Goal: Transaction & Acquisition: Purchase product/service

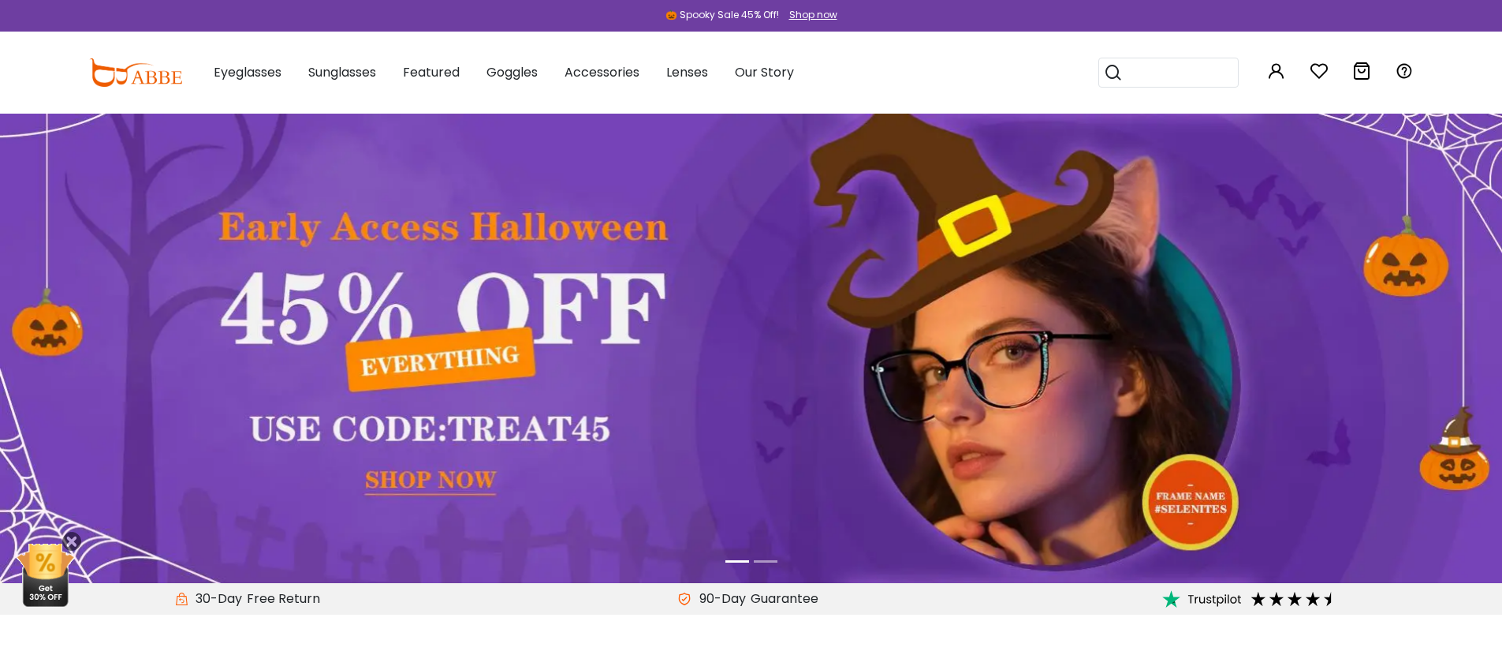
click at [1173, 77] on input "search" at bounding box center [1178, 72] width 110 height 28
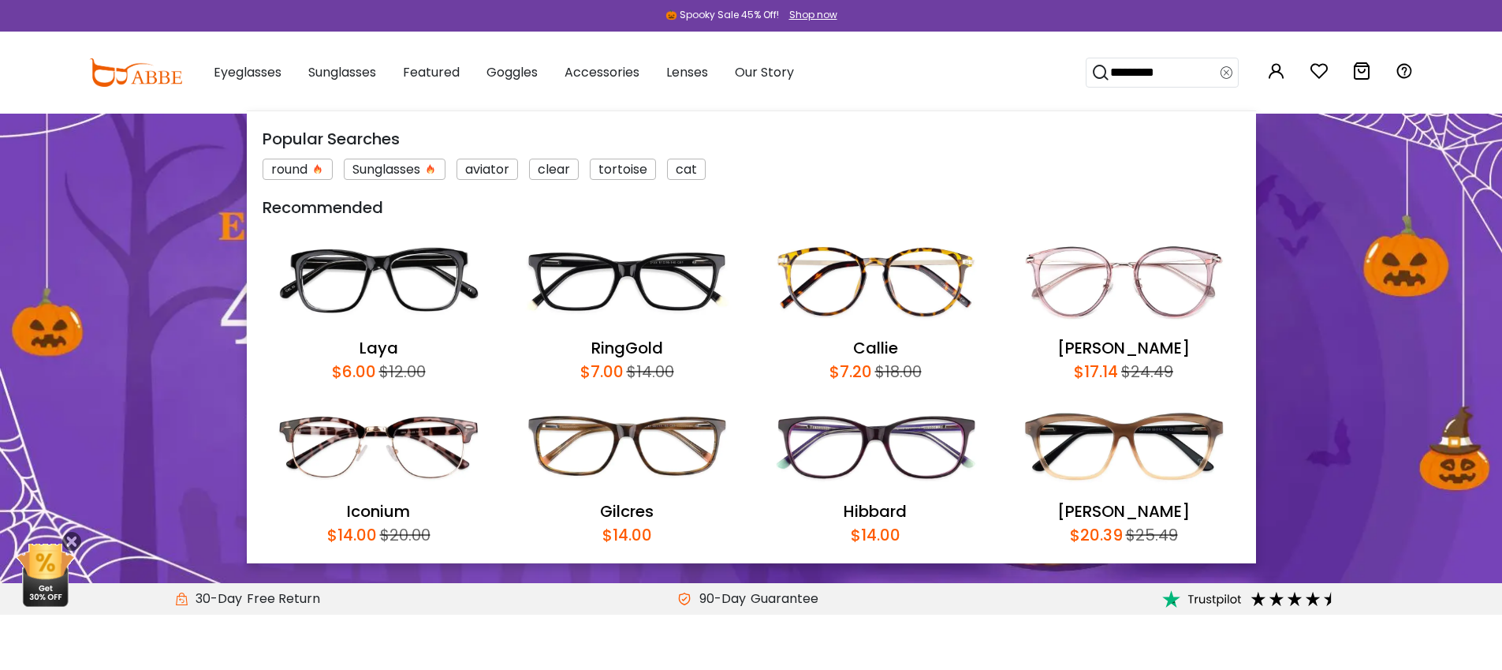
type input "*********"
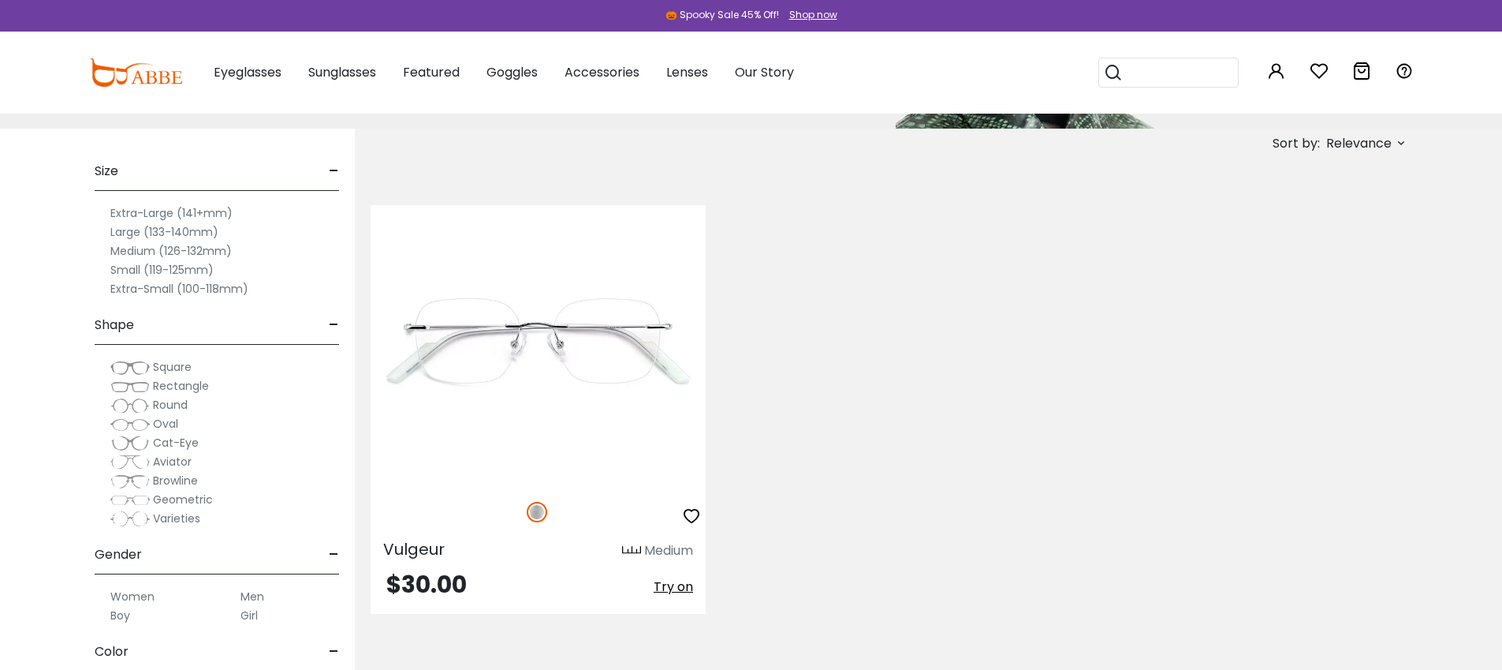
scroll to position [323, 0]
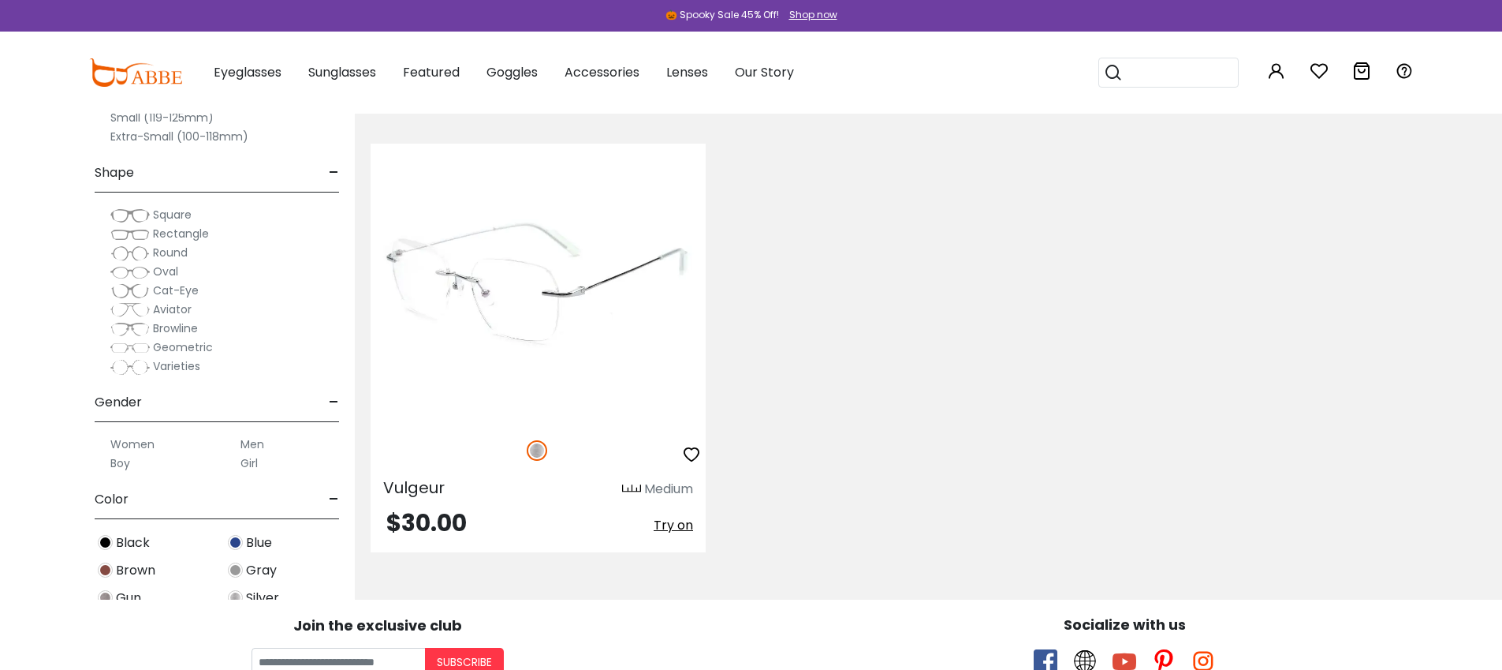
click at [578, 336] on img at bounding box center [538, 283] width 335 height 279
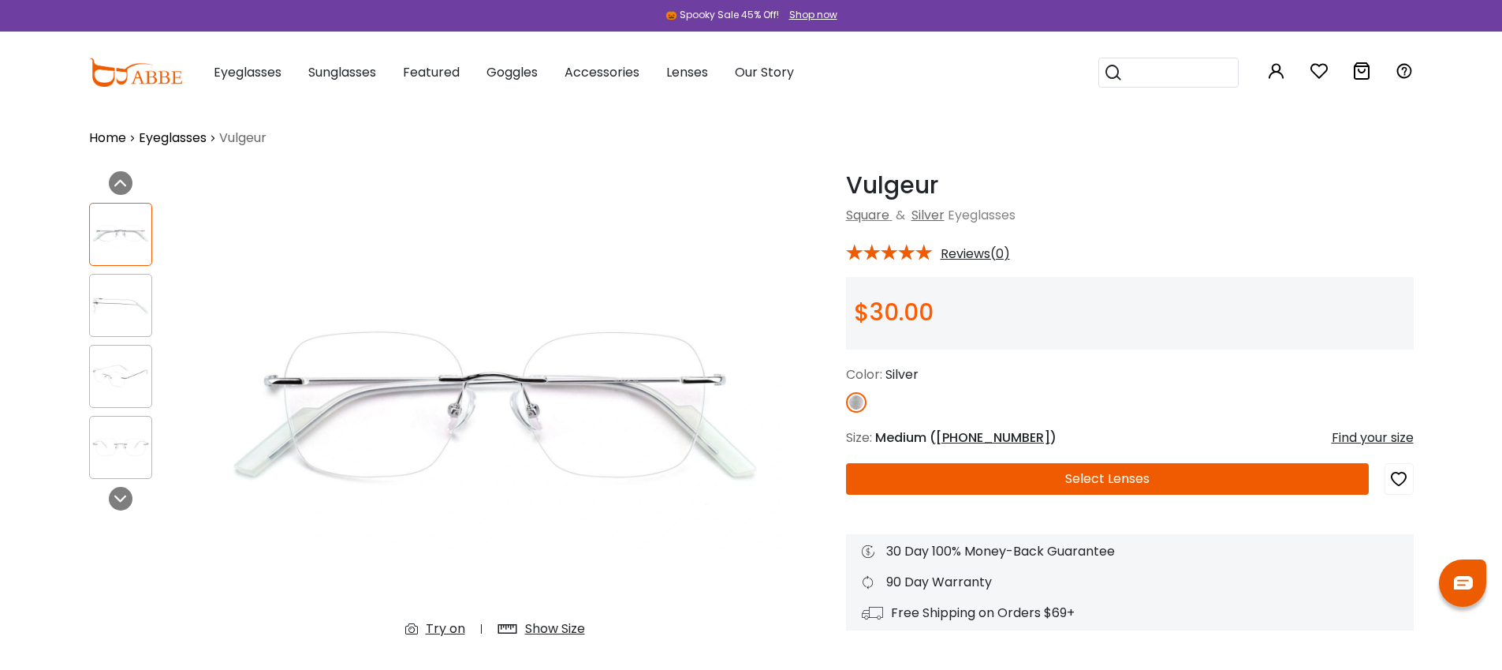
scroll to position [21, 0]
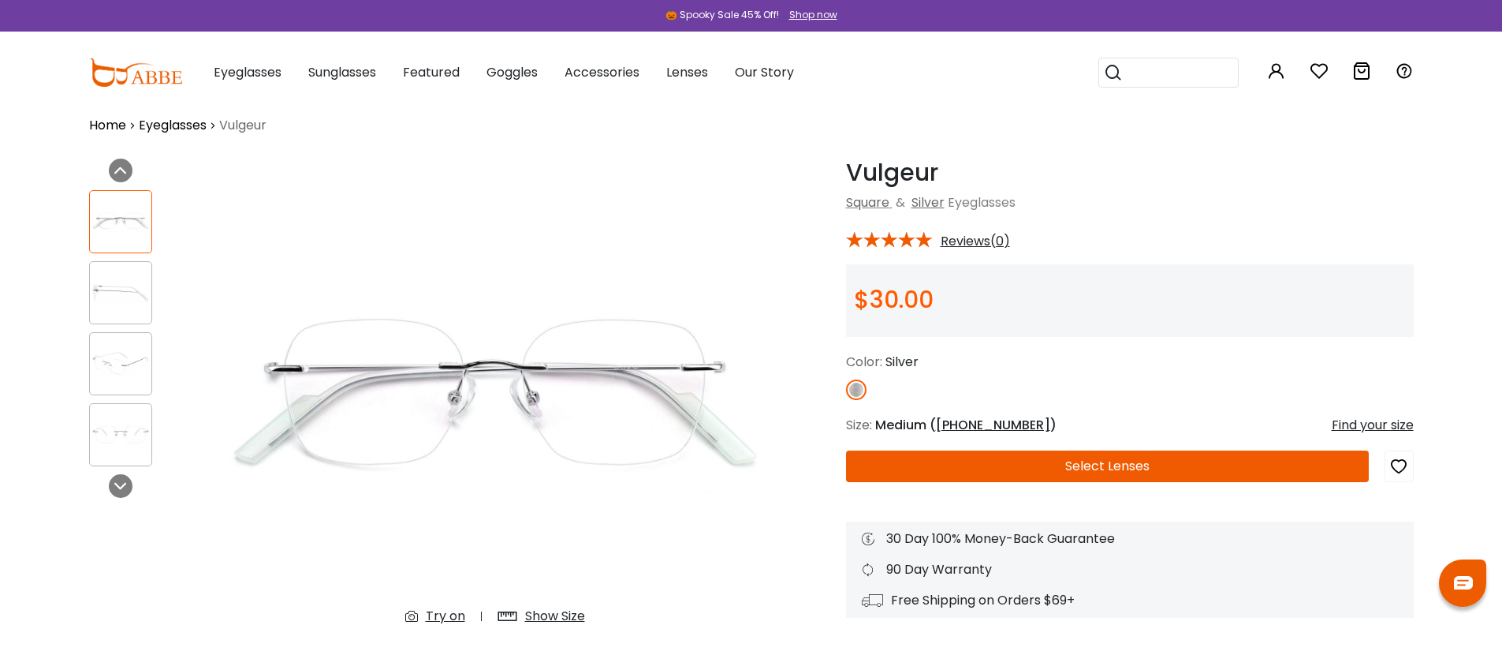
click at [114, 290] on img at bounding box center [121, 292] width 62 height 31
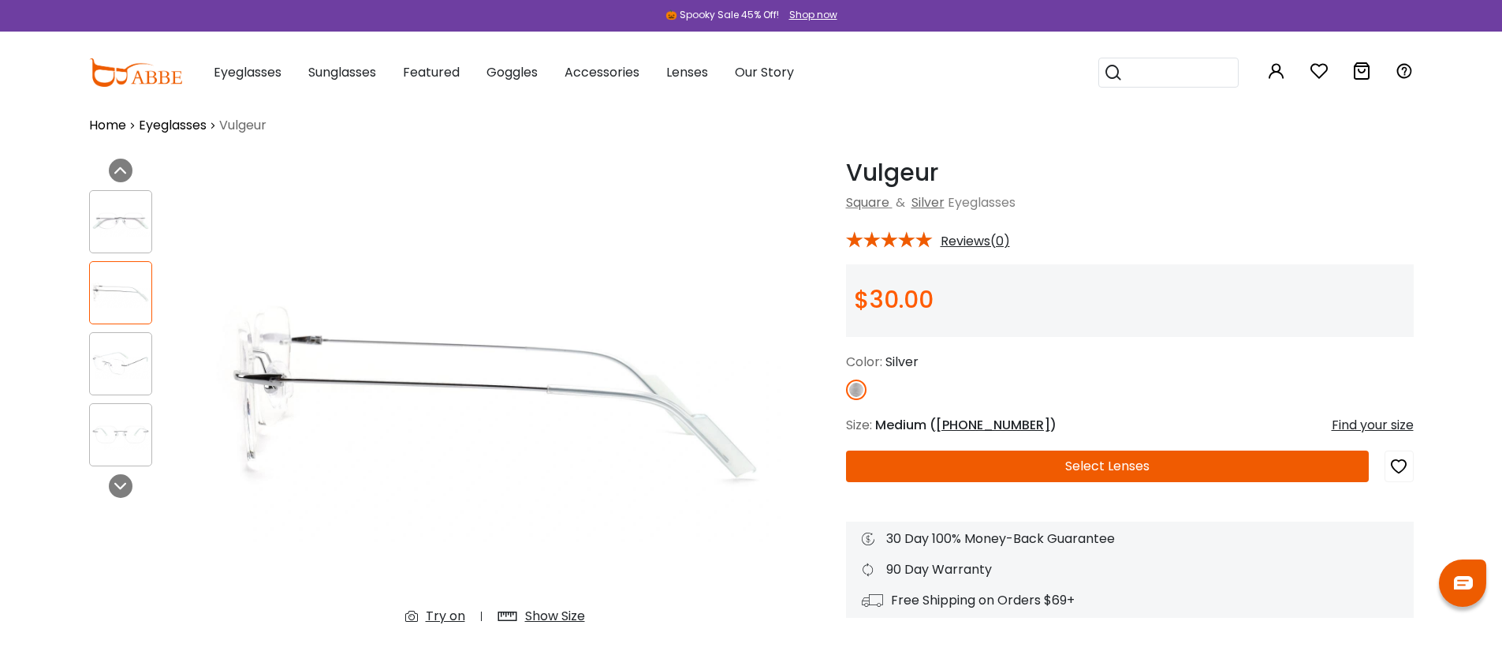
click at [117, 358] on img at bounding box center [121, 363] width 62 height 31
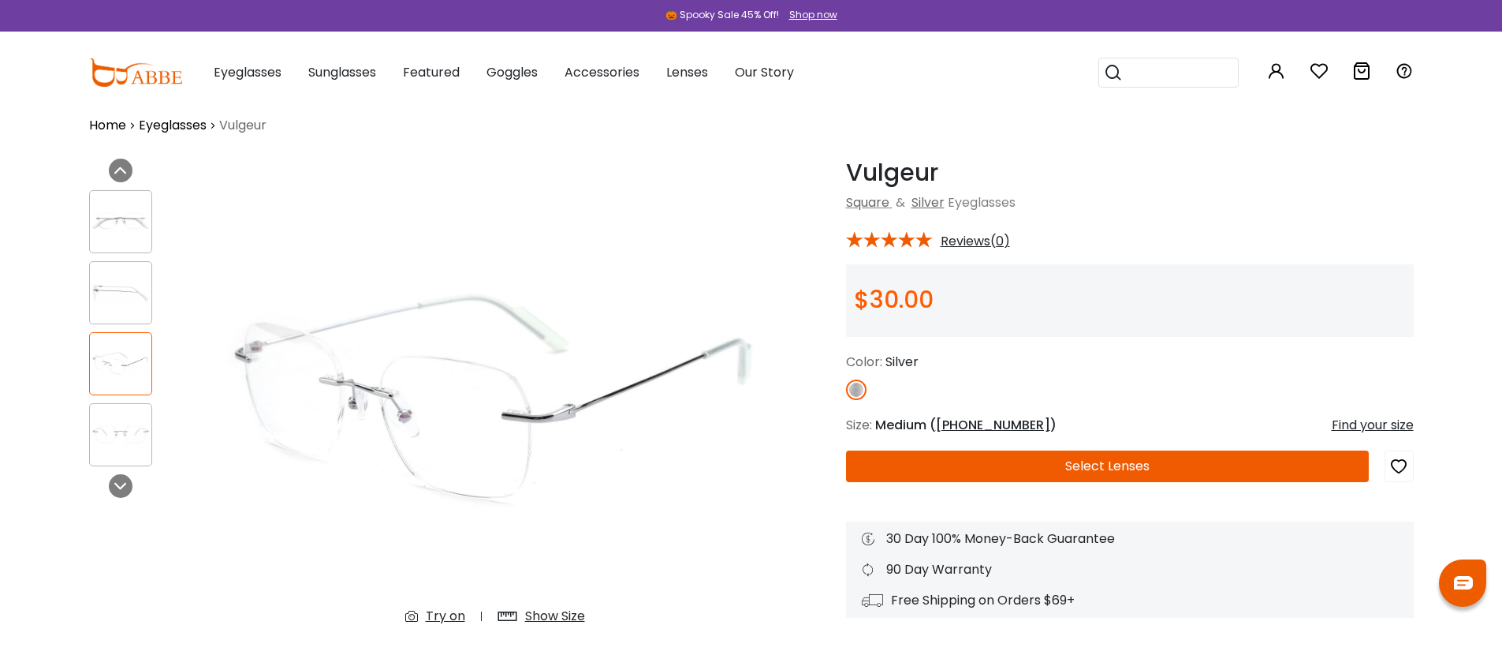
click at [126, 445] on img at bounding box center [121, 434] width 62 height 31
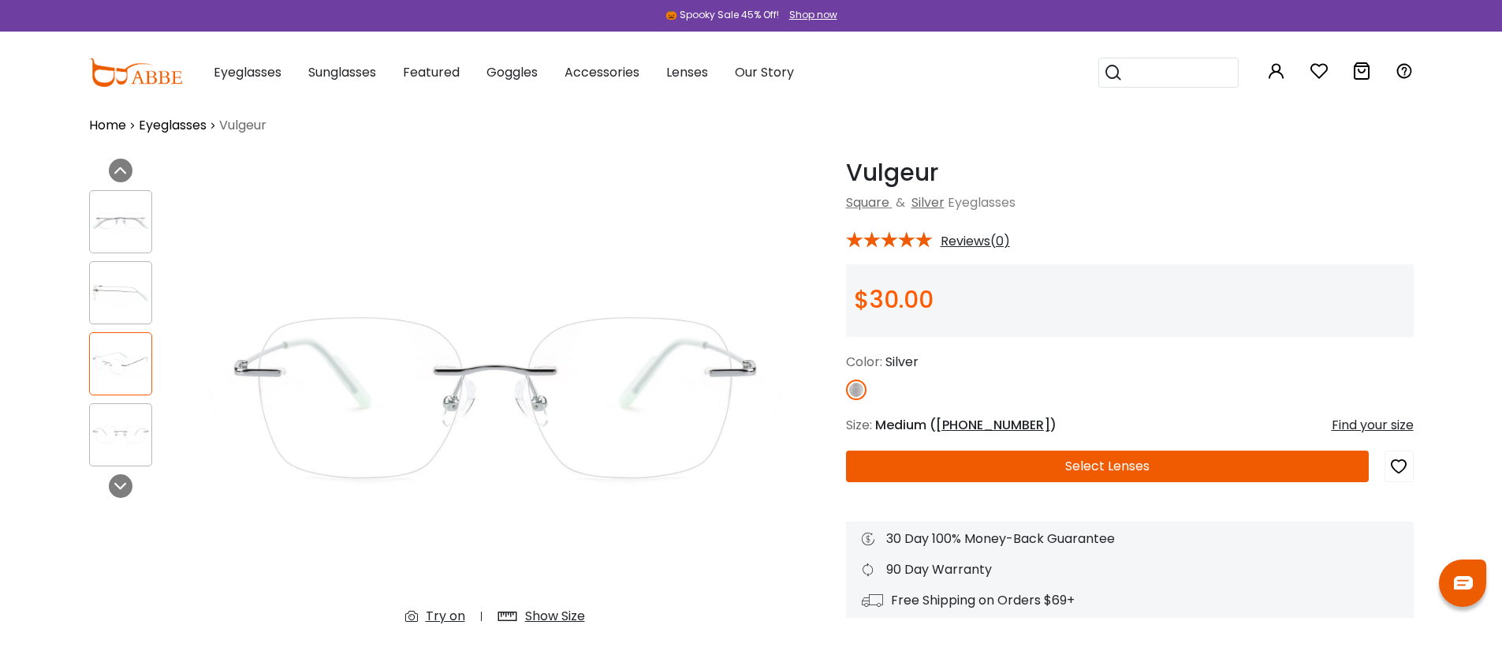
click at [535, 615] on div "Show Size" at bounding box center [555, 615] width 60 height 19
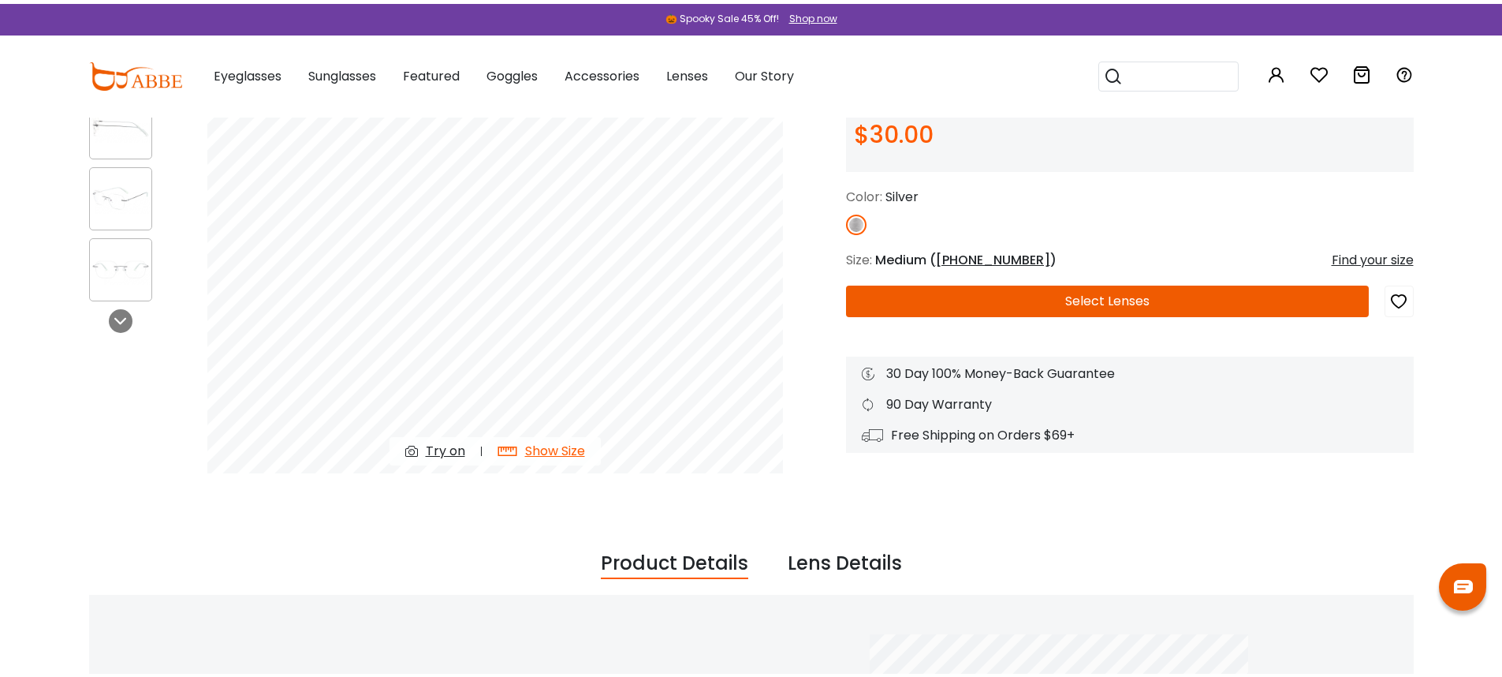
scroll to position [0, 0]
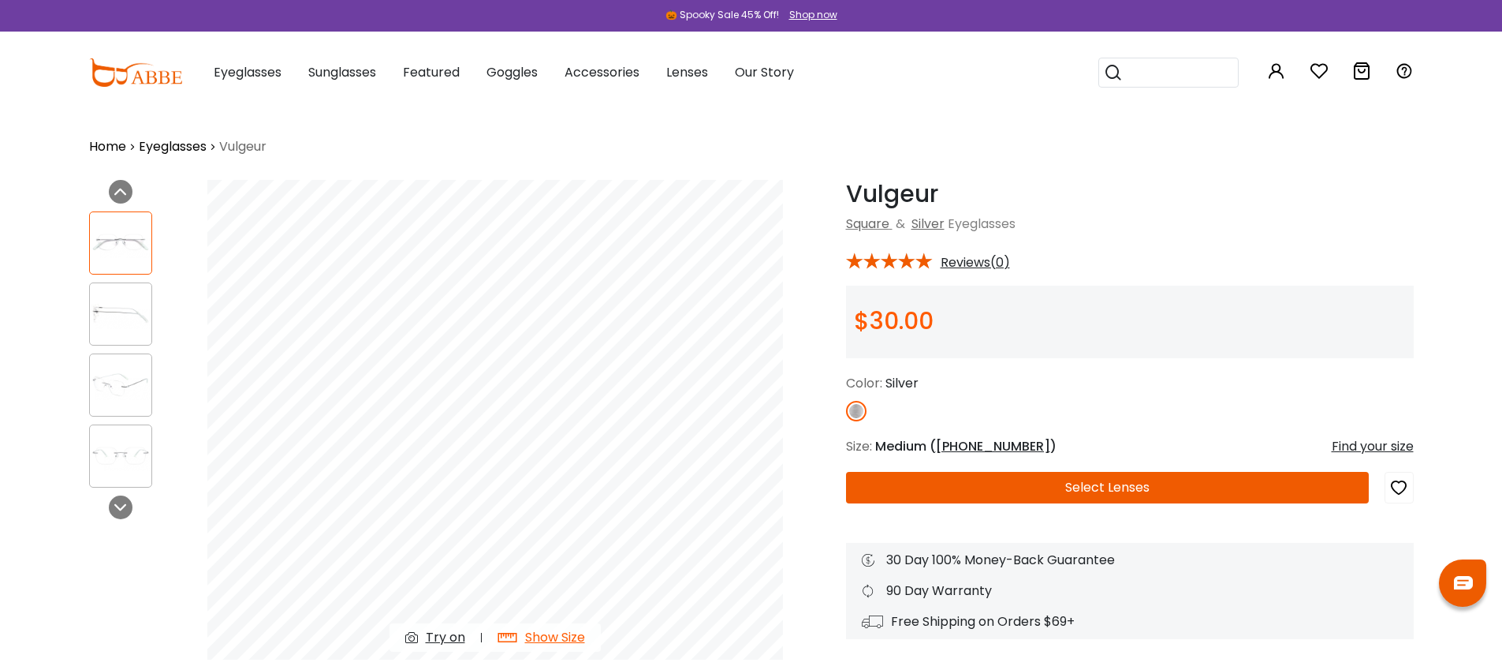
drag, startPoint x: 1149, startPoint y: 214, endPoint x: 1119, endPoint y: 187, distance: 40.2
click at [1149, 215] on div "Square & Silver Eyeglasses" at bounding box center [1130, 224] width 568 height 19
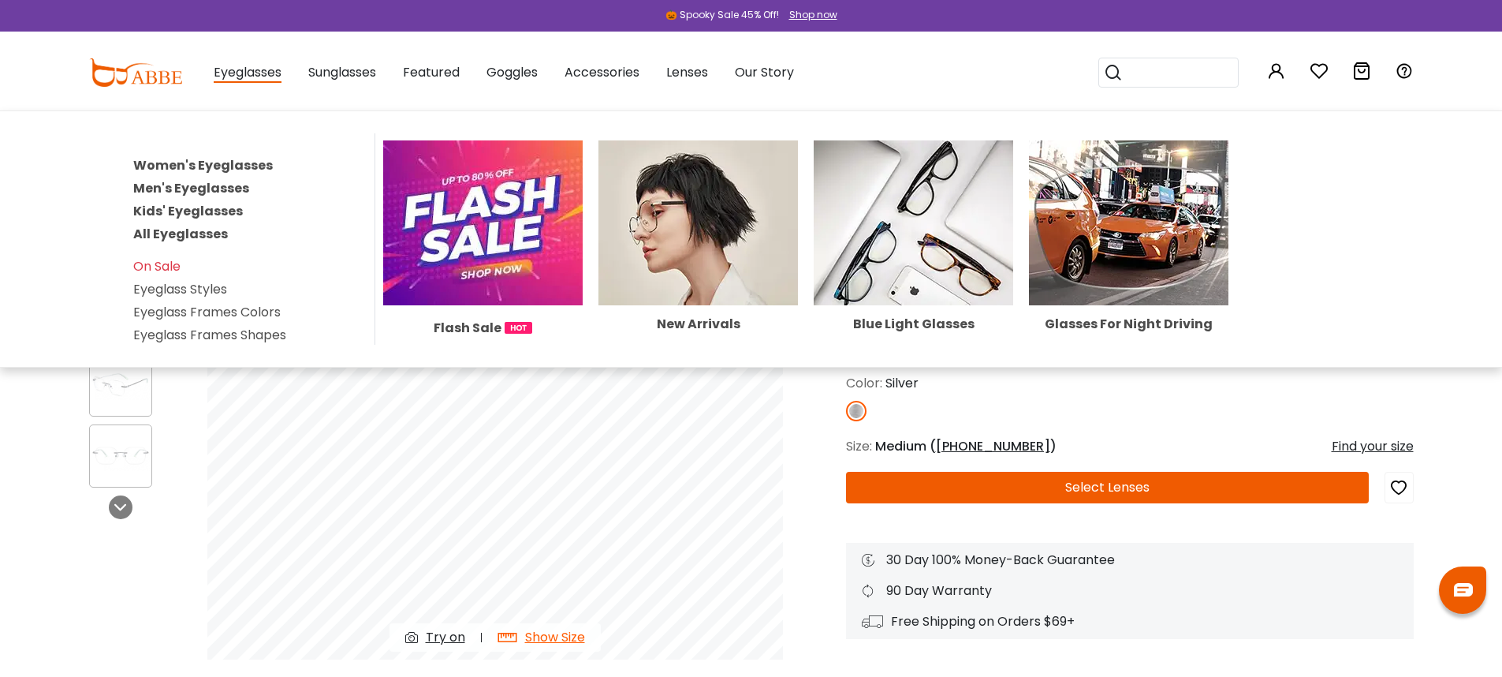
click at [244, 165] on link "Women's Eyeglasses" at bounding box center [203, 165] width 140 height 18
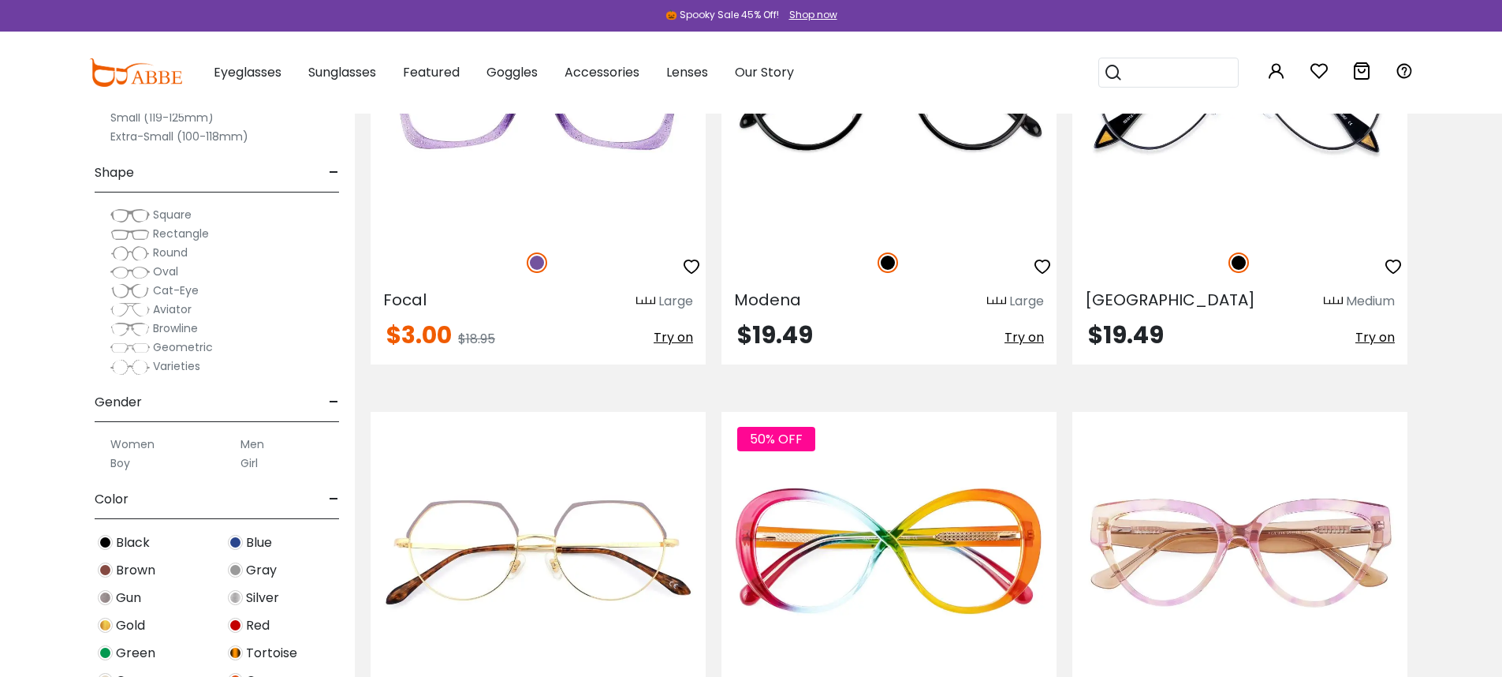
scroll to position [4158, 0]
click at [110, 625] on img at bounding box center [105, 625] width 15 height 15
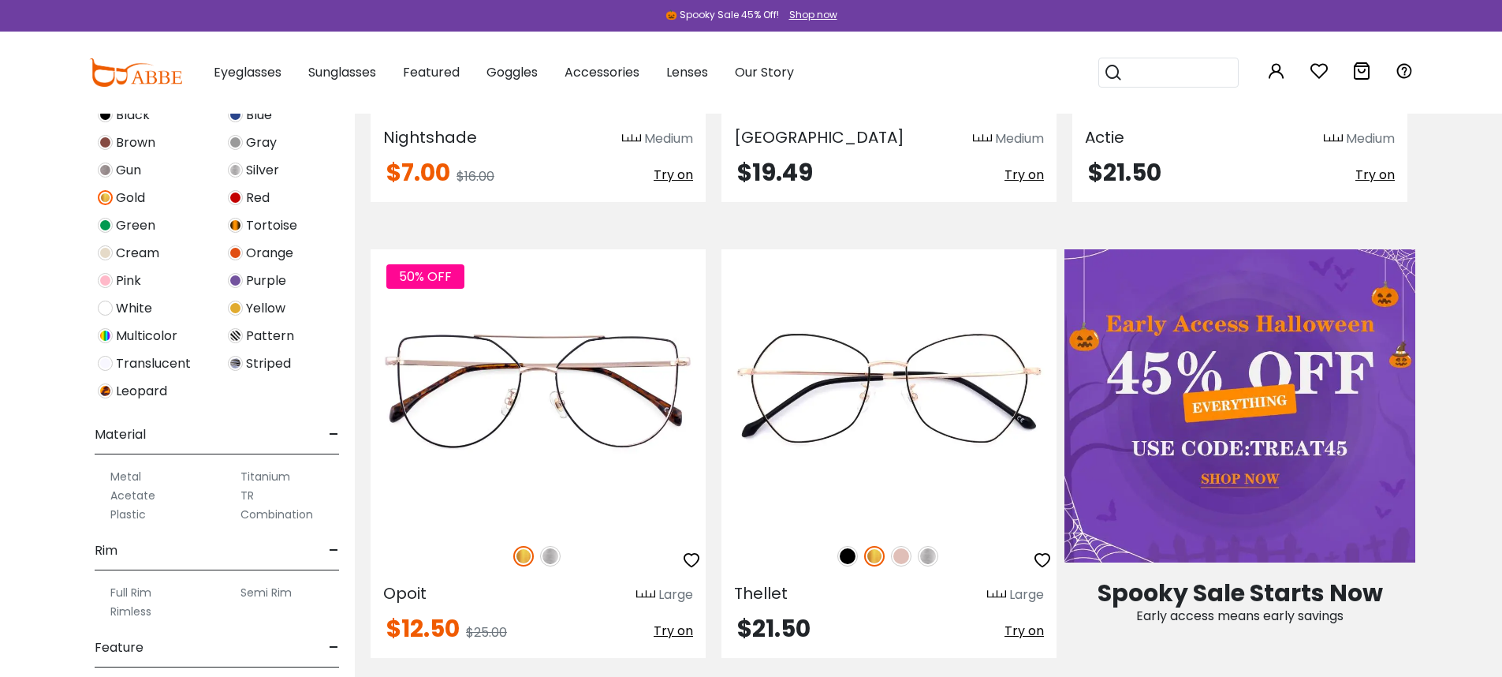
scroll to position [515, 0]
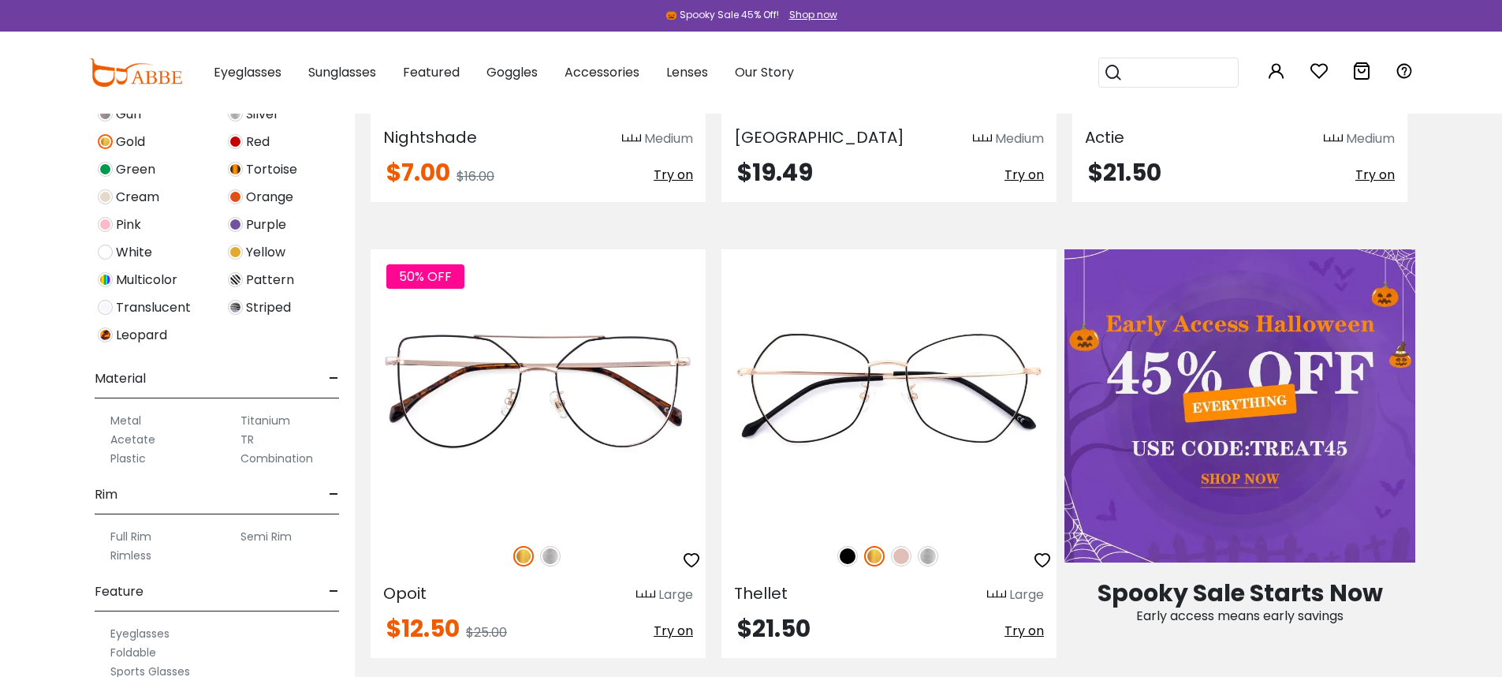
click at [126, 421] on label "Metal" at bounding box center [125, 420] width 31 height 19
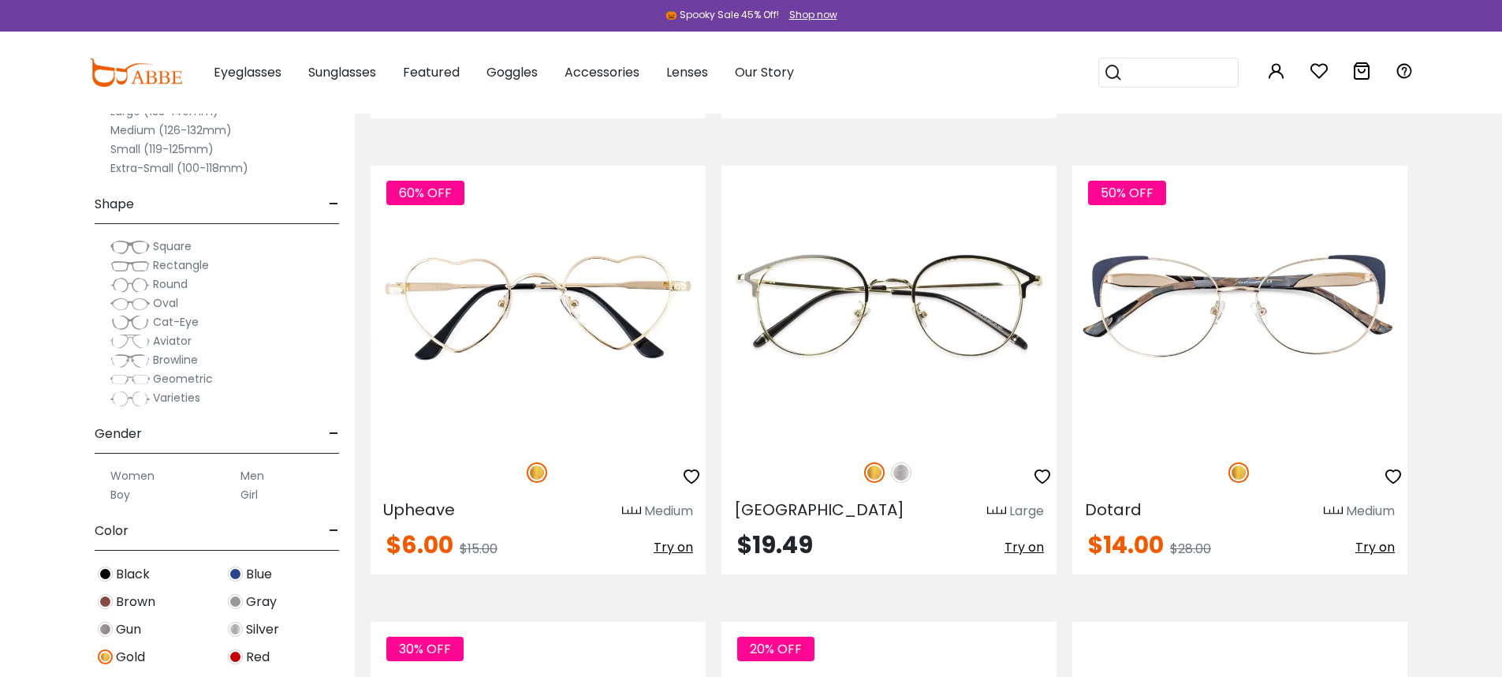
scroll to position [2107, 0]
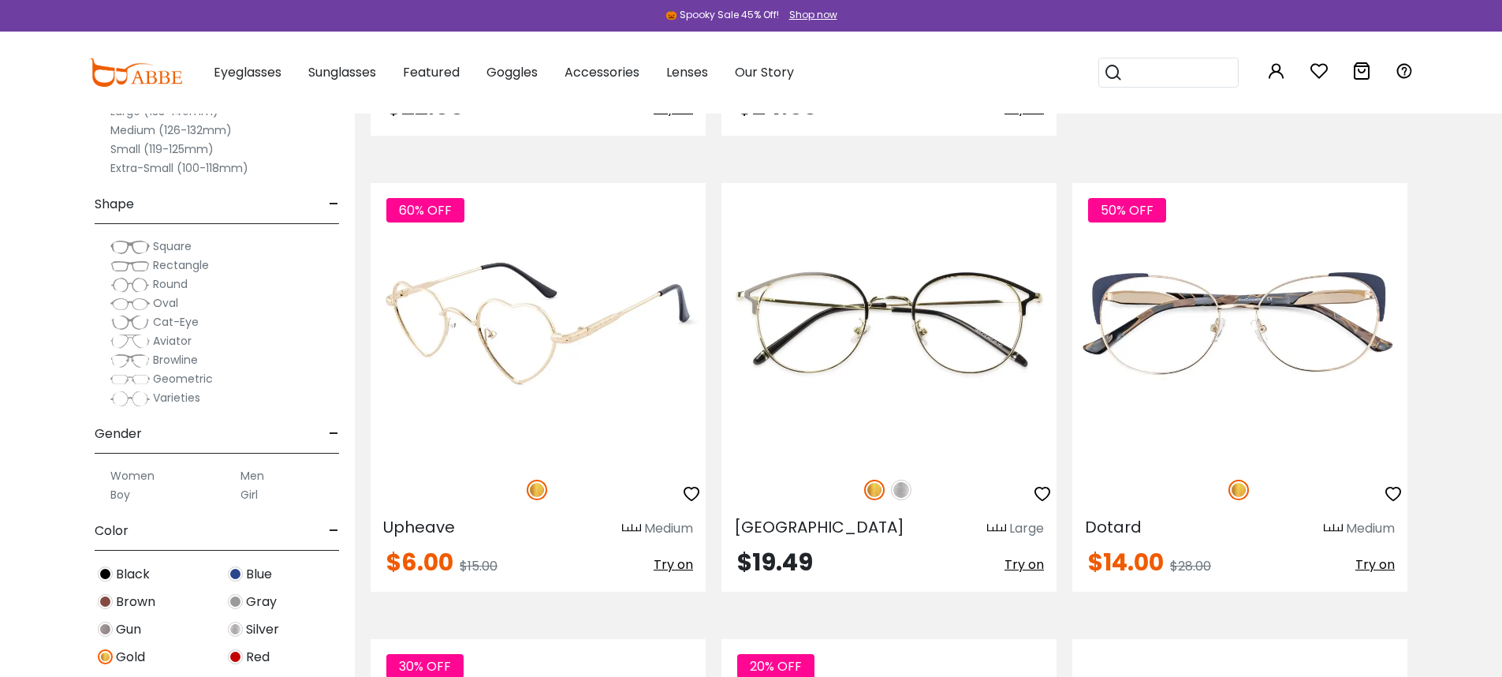
click at [575, 361] on img at bounding box center [538, 322] width 335 height 279
